Goal: Transaction & Acquisition: Purchase product/service

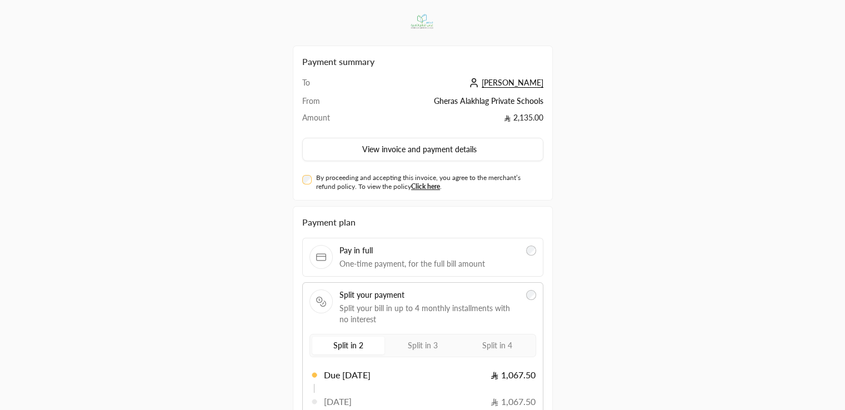
scroll to position [112, 0]
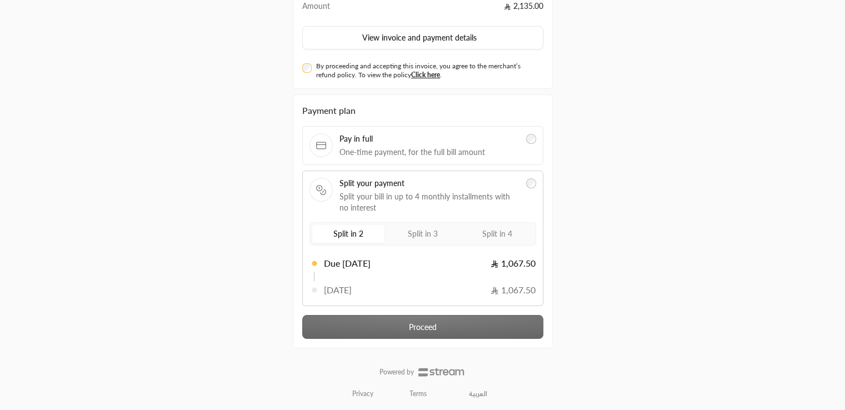
click at [480, 211] on span "Split your bill in up to 4 monthly installments with no interest" at bounding box center [430, 202] width 181 height 22
click at [487, 225] on label "Split in 4" at bounding box center [497, 234] width 72 height 18
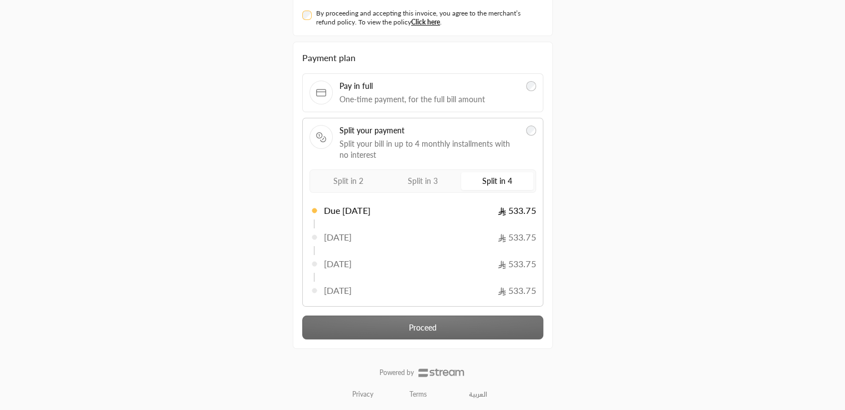
scroll to position [165, 0]
click at [442, 322] on div "Payment plan Pay in full One-time payment, for the full bill amount Split your …" at bounding box center [422, 195] width 241 height 288
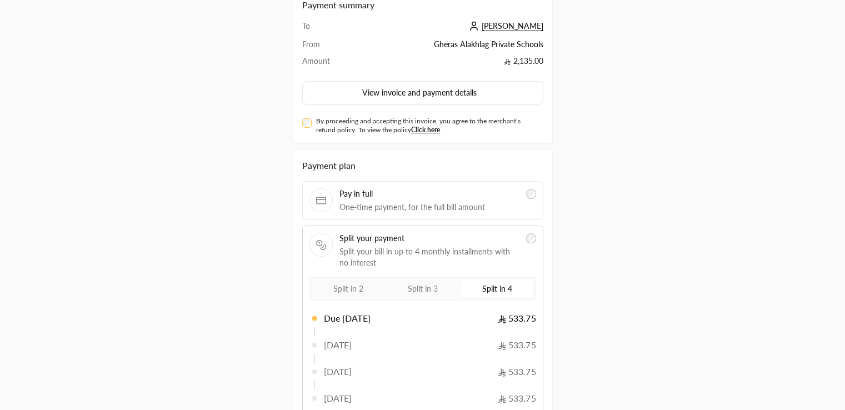
scroll to position [49, 0]
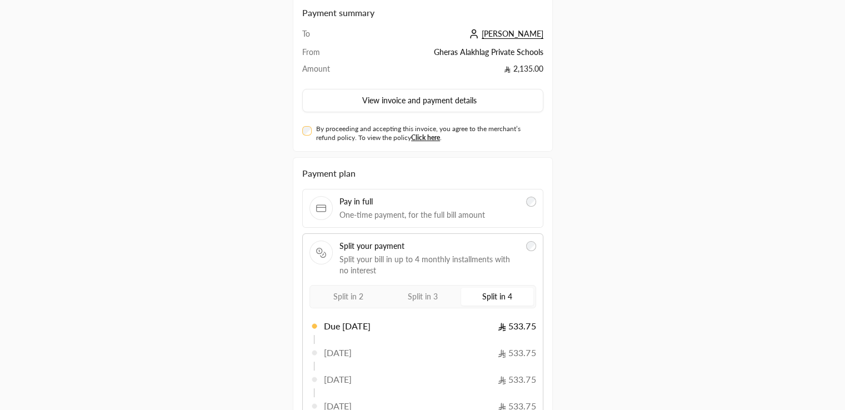
click at [303, 134] on div "By proceeding and accepting this invoice, you agree to the merchant’s refund po…" at bounding box center [422, 133] width 241 height 18
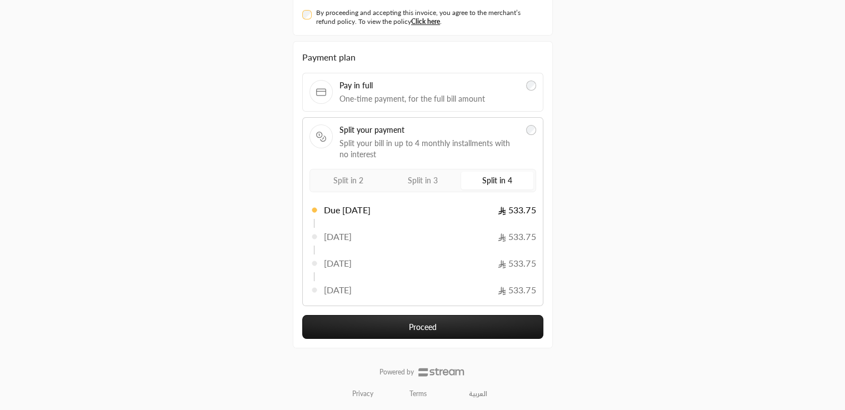
click at [393, 332] on button "Proceed" at bounding box center [422, 327] width 241 height 24
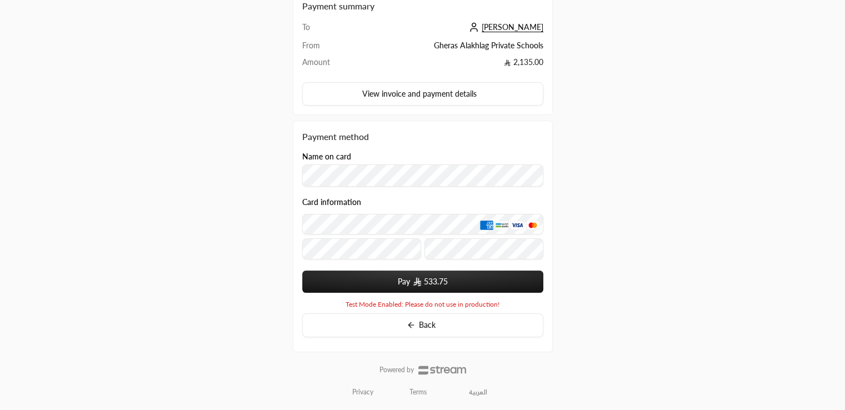
scroll to position [113, 0]
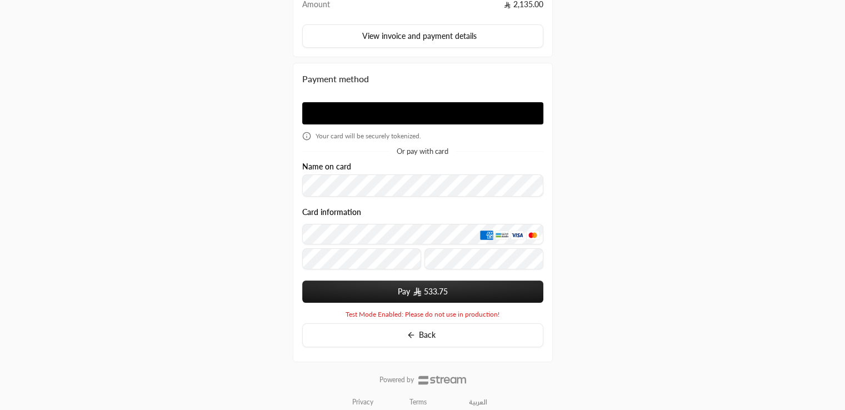
click at [376, 167] on div "Name on card" at bounding box center [422, 179] width 241 height 35
click at [393, 292] on button "Pay 533.75" at bounding box center [422, 292] width 241 height 22
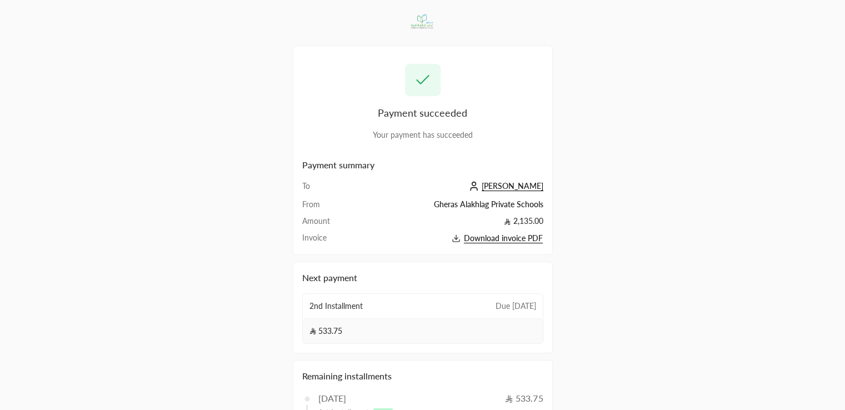
scroll to position [162, 0]
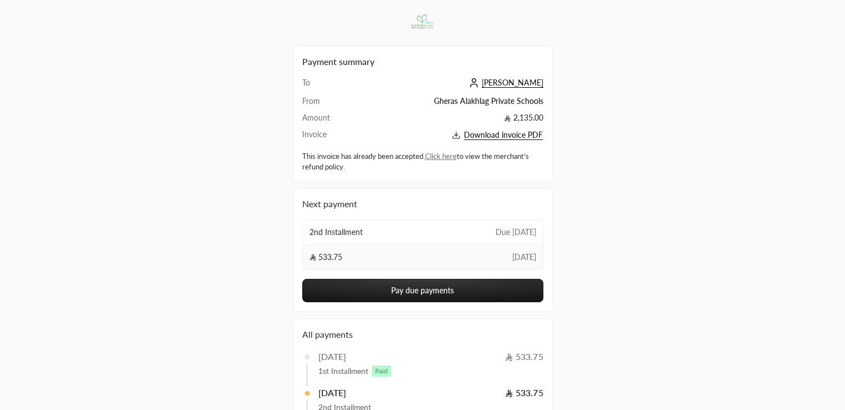
scroll to position [29, 0]
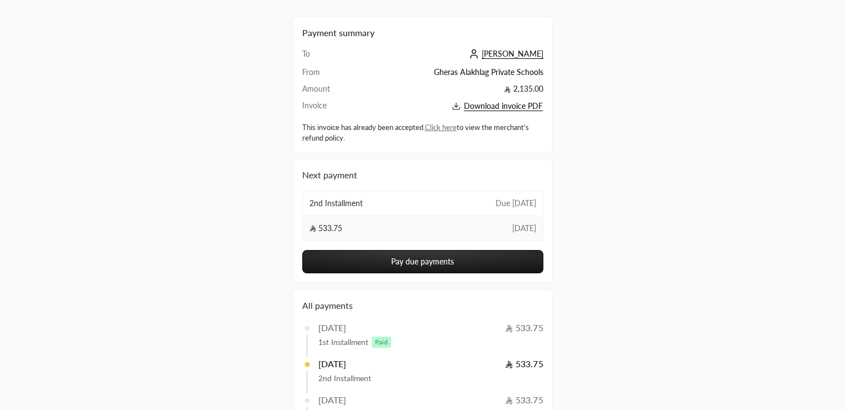
click at [441, 256] on button "Pay due payments" at bounding box center [422, 261] width 241 height 23
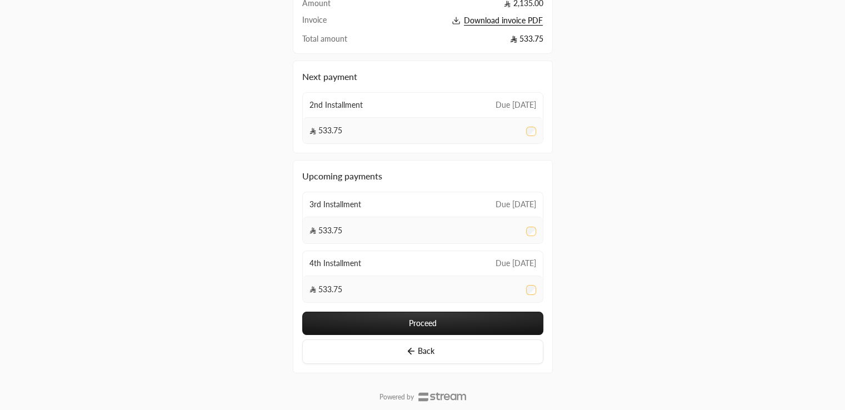
scroll to position [133, 0]
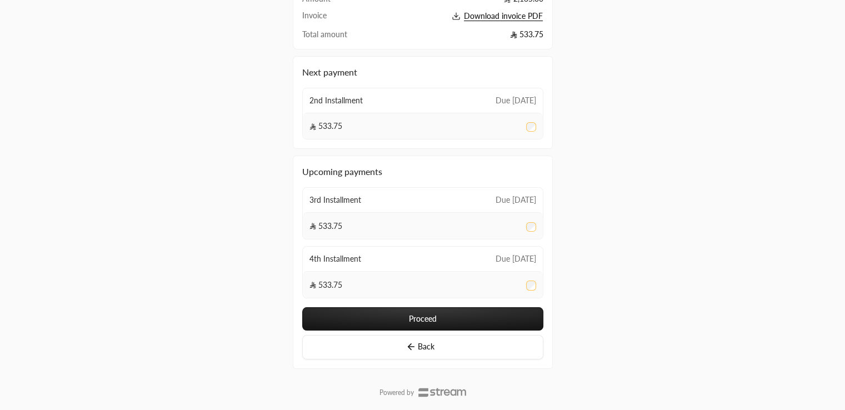
click at [445, 316] on button "Proceed" at bounding box center [422, 318] width 241 height 23
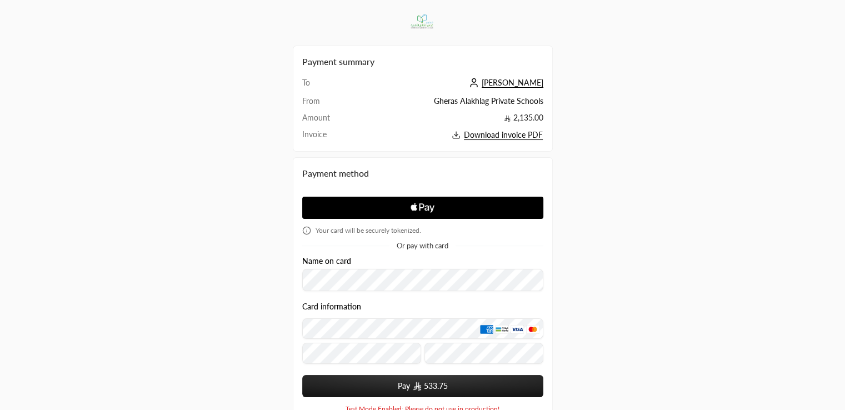
click at [445, 410] on html "Payment summary To [PERSON_NAME] From Gheras Alakhlag Private Schools Amount 2,…" at bounding box center [422, 205] width 845 height 410
click at [534, 235] on div "Your card will be securely tokenized. Or pay with card" at bounding box center [422, 219] width 241 height 61
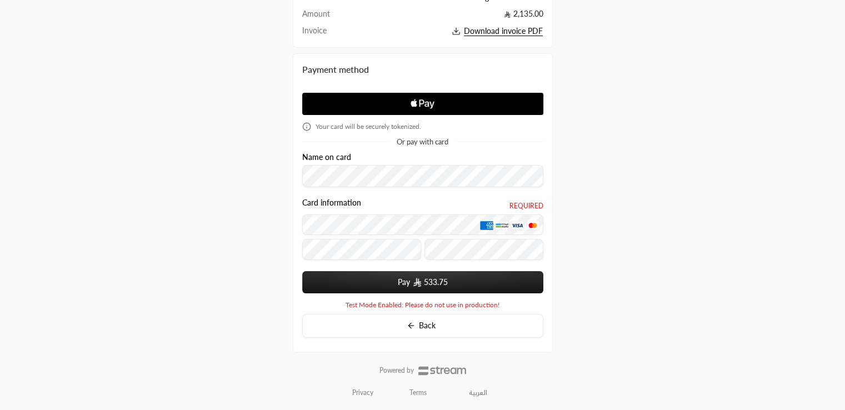
scroll to position [103, 0]
